Goal: Task Accomplishment & Management: Manage account settings

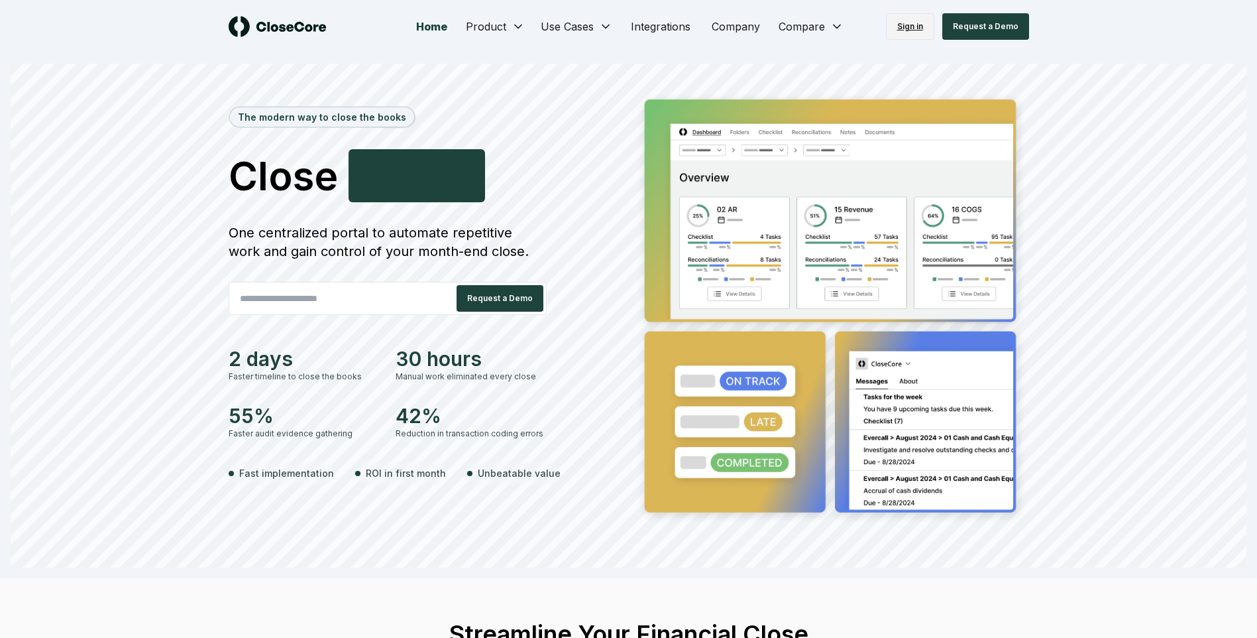
click at [922, 30] on link "Sign in" at bounding box center [910, 26] width 48 height 27
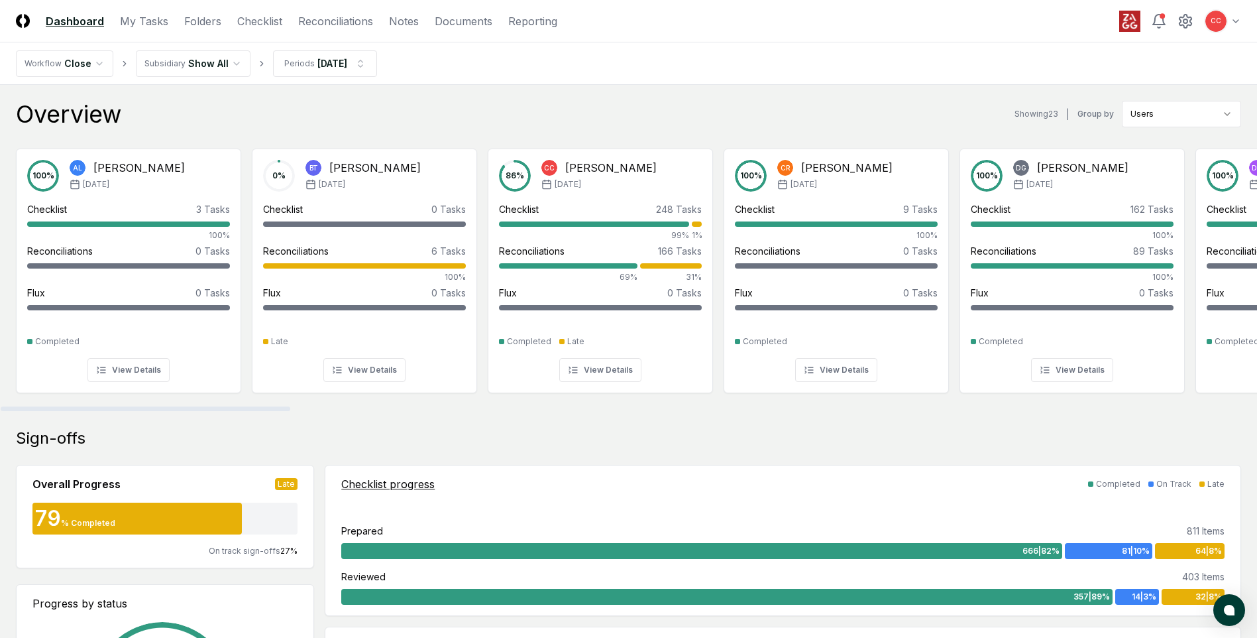
click at [663, 435] on div "Sign-offs" at bounding box center [628, 437] width 1225 height 21
click at [252, 23] on link "Checklist" at bounding box center [259, 21] width 45 height 16
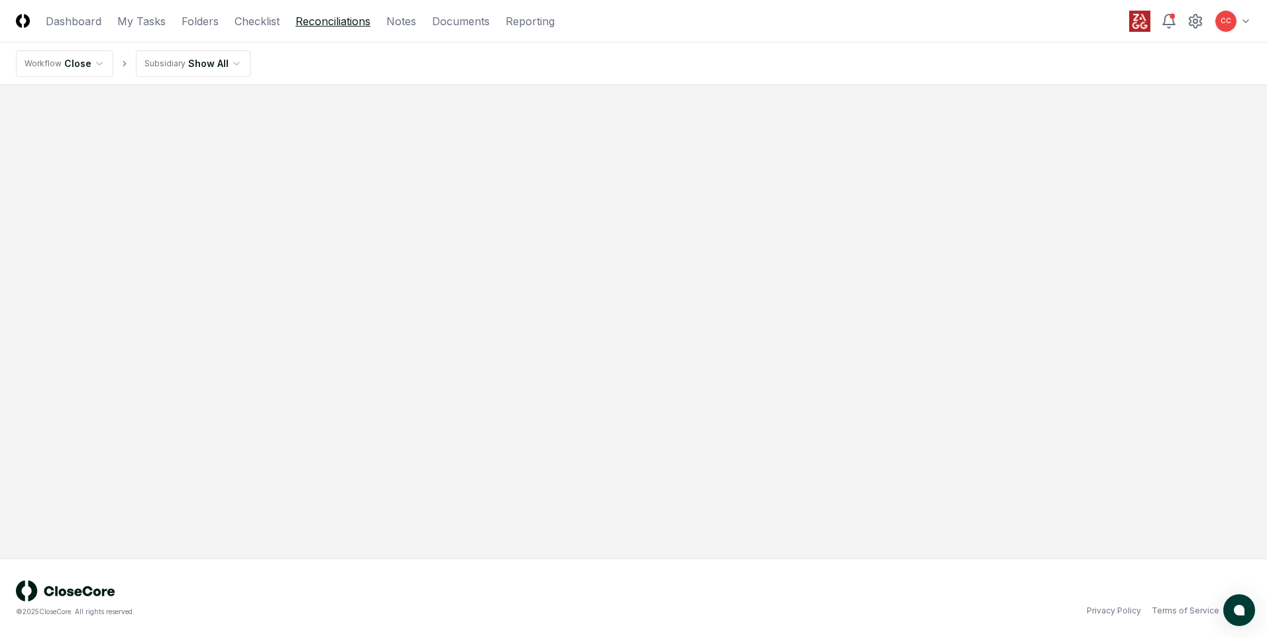
click at [325, 22] on link "Reconciliations" at bounding box center [333, 21] width 75 height 16
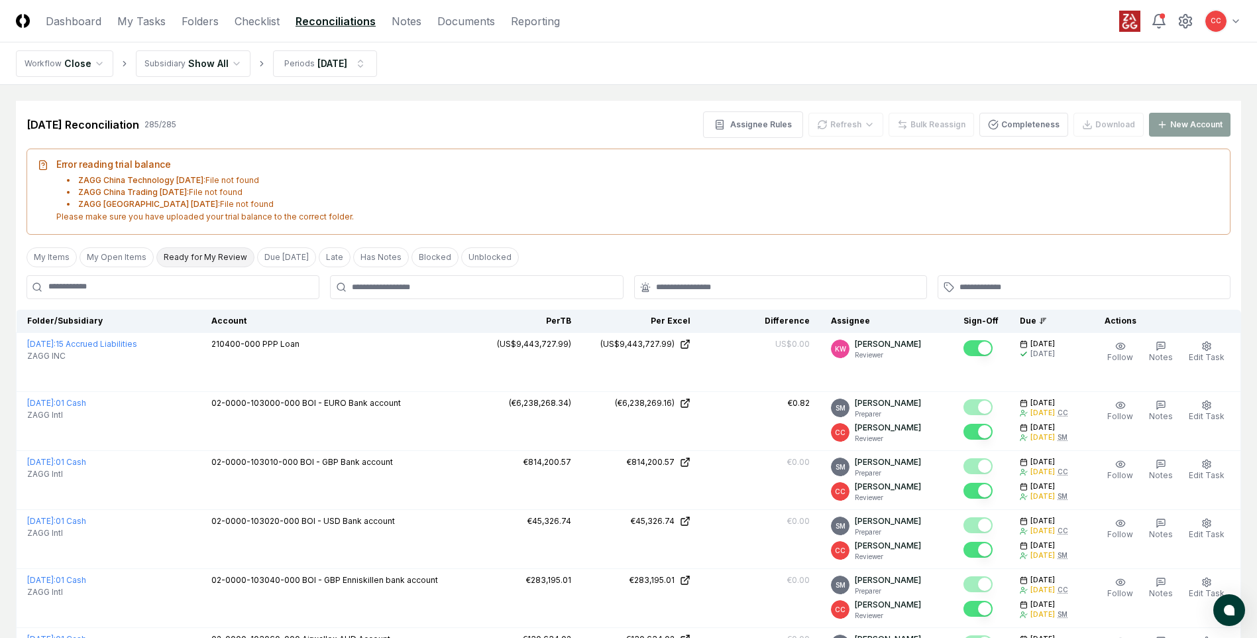
click at [186, 260] on button "Ready for My Review" at bounding box center [205, 257] width 98 height 20
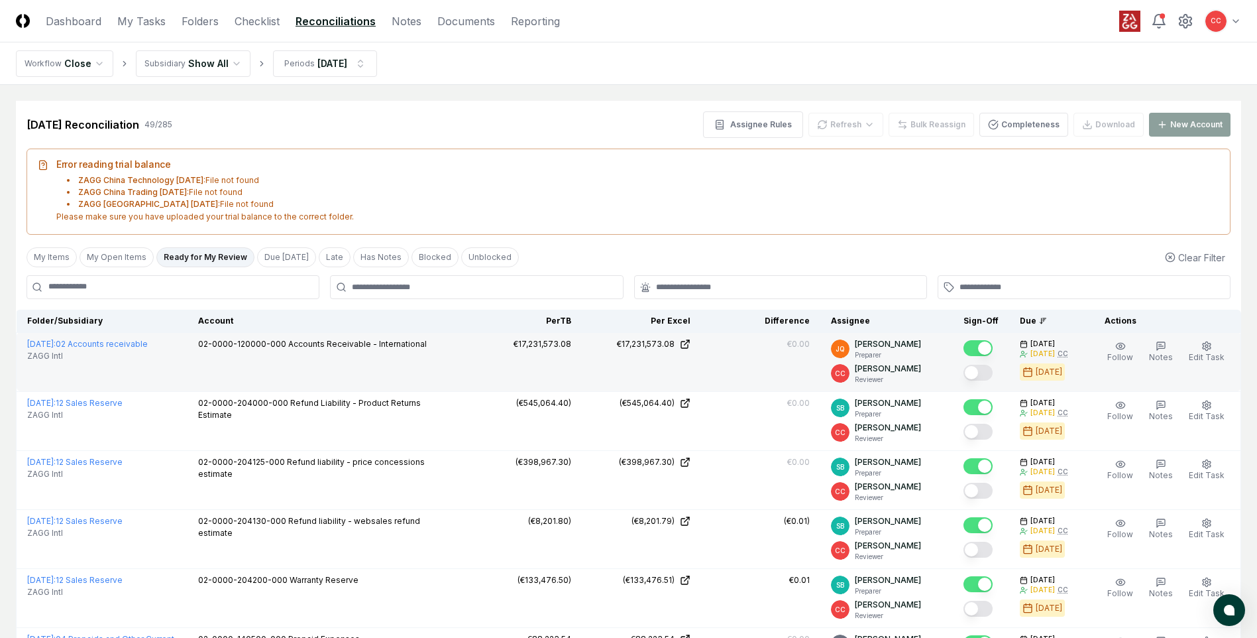
click at [981, 373] on button "Mark complete" at bounding box center [978, 372] width 29 height 16
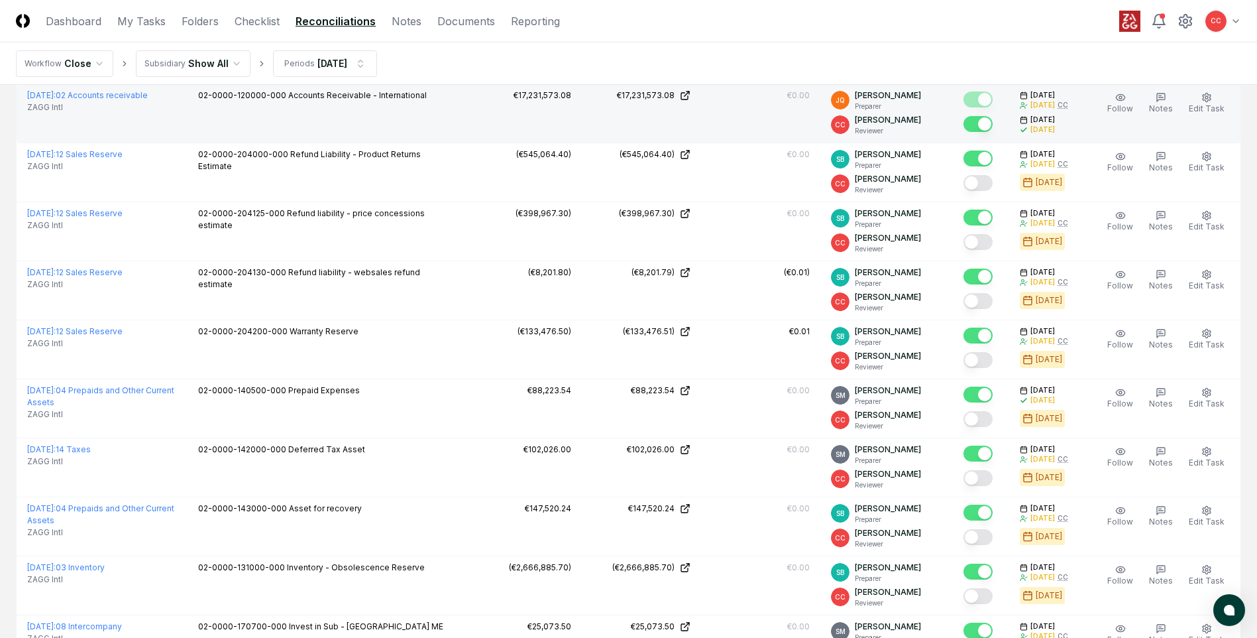
scroll to position [199, 0]
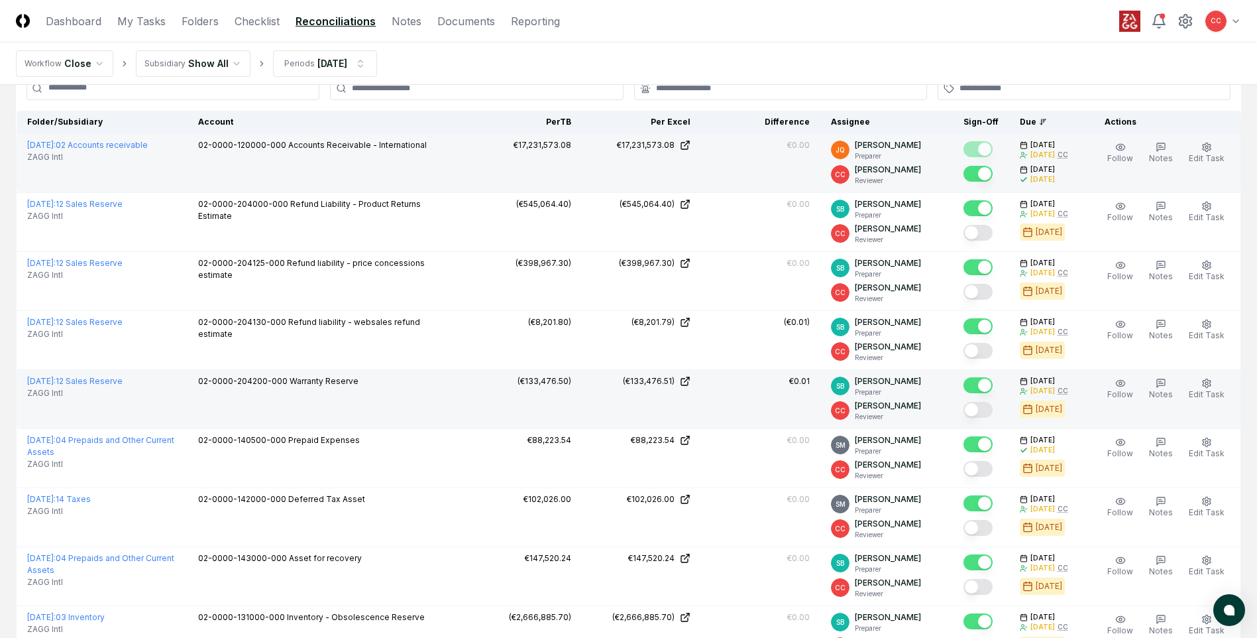
click at [985, 408] on button "Mark complete" at bounding box center [978, 410] width 29 height 16
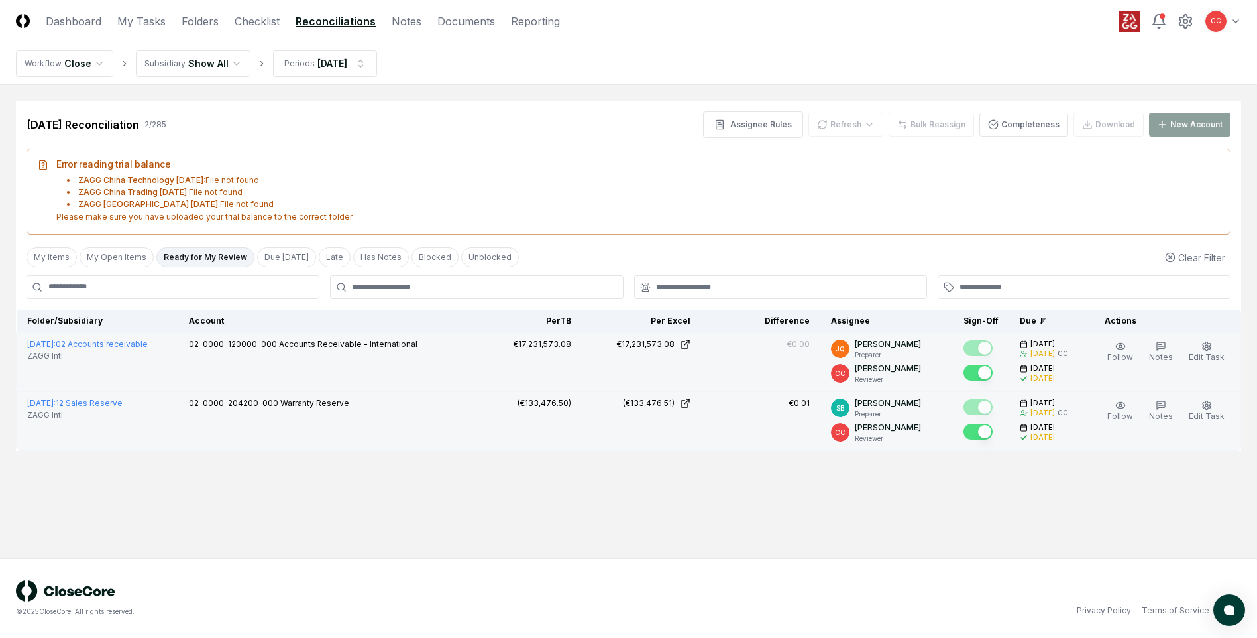
scroll to position [0, 0]
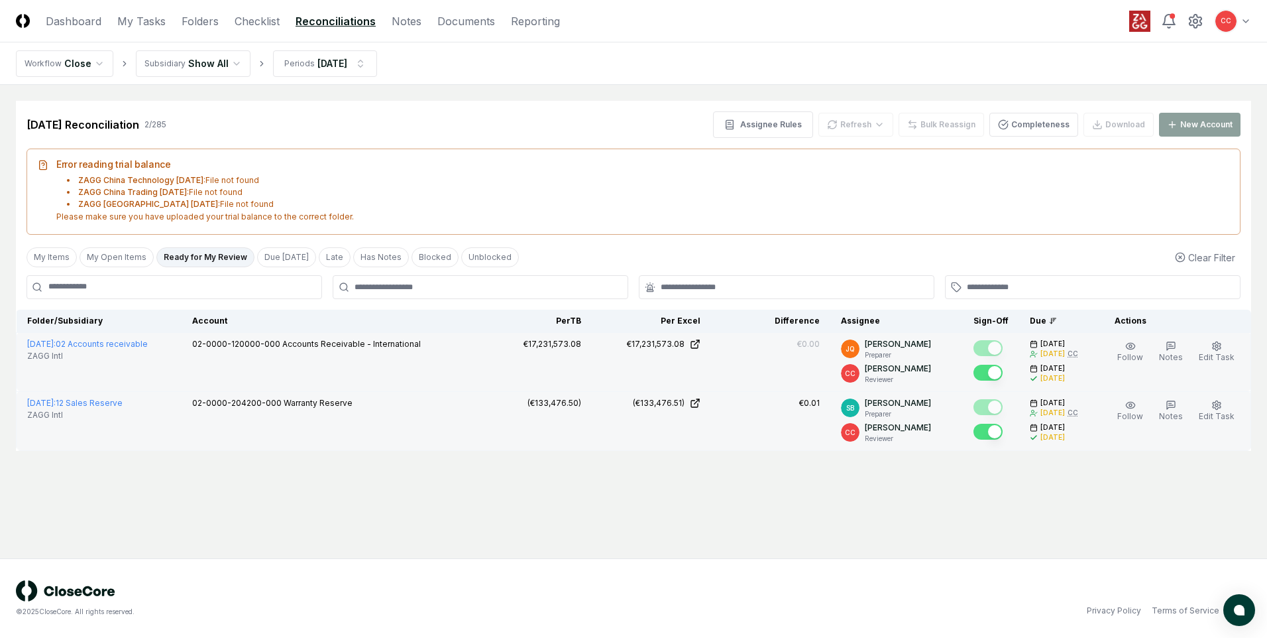
click at [502, 561] on div "© 2025 CloseCore. All rights reserved. Privacy Policy Terms of Service" at bounding box center [633, 598] width 1267 height 80
click at [216, 257] on button "Ready for My Review" at bounding box center [205, 257] width 98 height 20
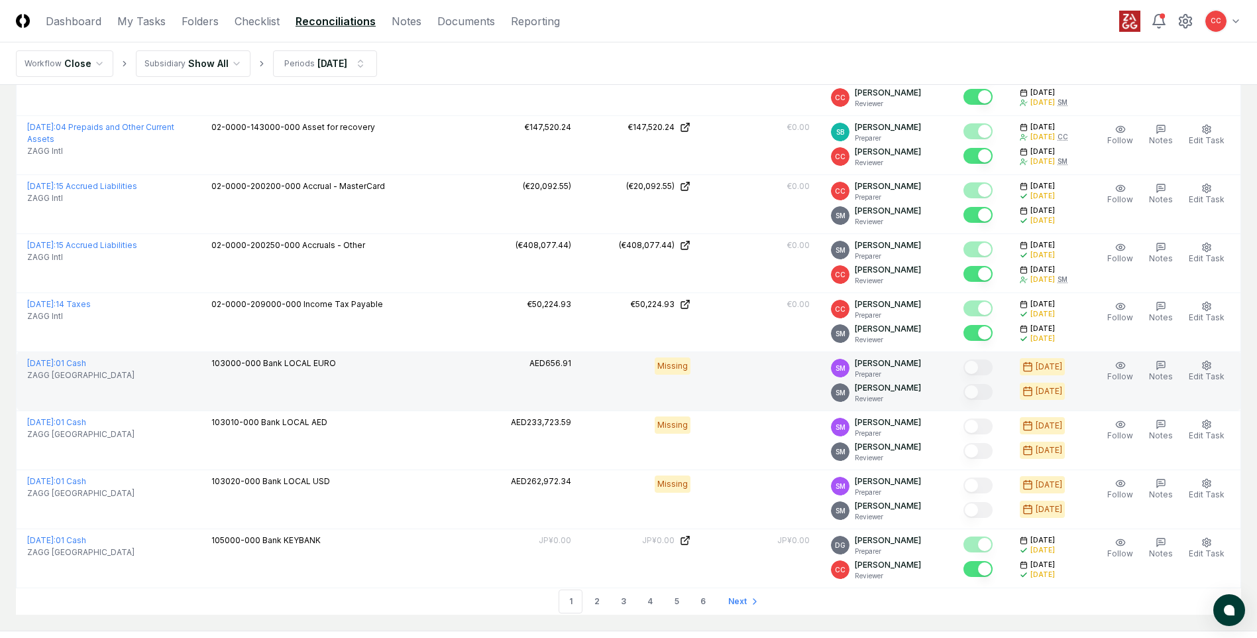
scroll to position [2766, 0]
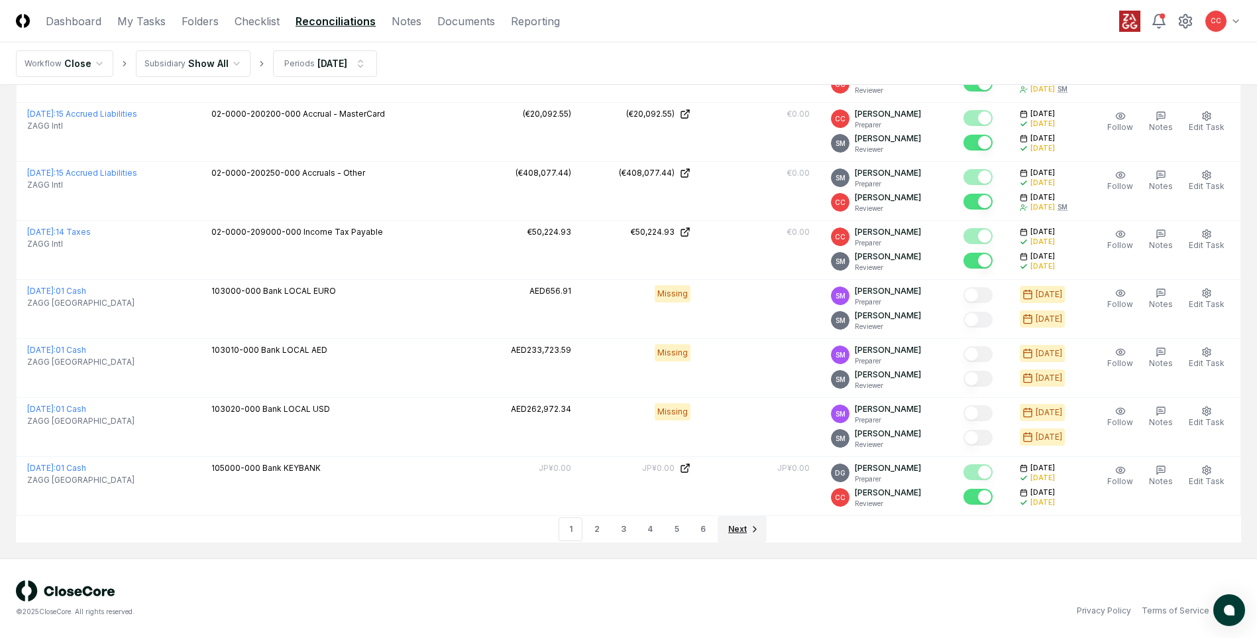
click at [734, 531] on span "Next" at bounding box center [737, 529] width 19 height 12
